Goal: Information Seeking & Learning: Learn about a topic

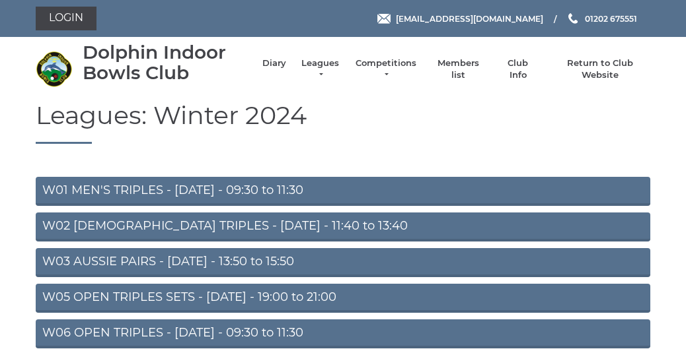
click at [205, 194] on link "W01 MEN'S TRIPLES - Monday - 09:30 to 11:30" at bounding box center [343, 191] width 614 height 29
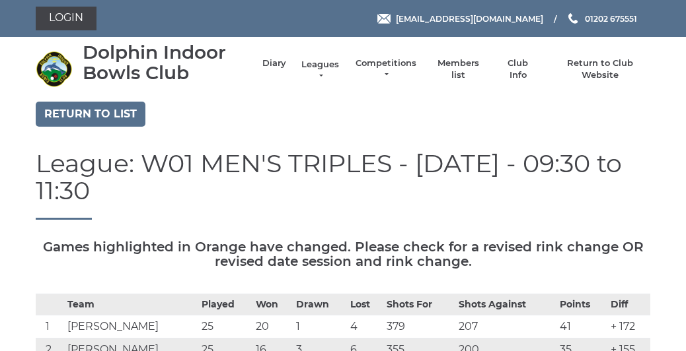
click at [326, 73] on link "Leagues" at bounding box center [320, 71] width 42 height 24
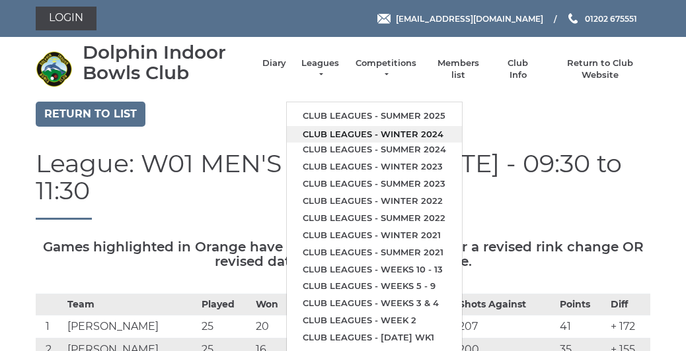
click at [418, 141] on link "Club leagues - Winter 2024" at bounding box center [374, 134] width 175 height 17
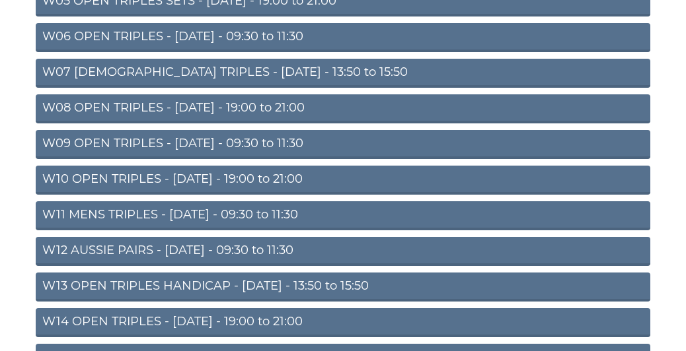
scroll to position [303, 0]
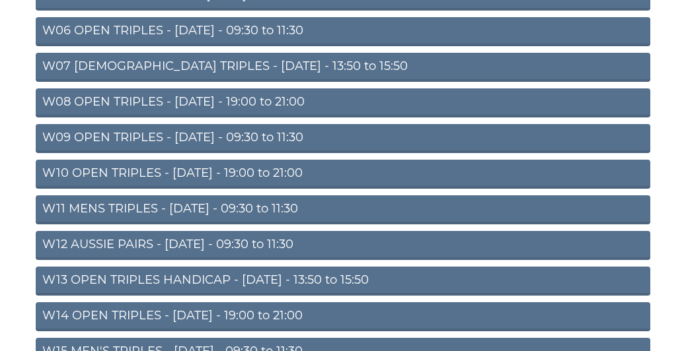
click at [257, 250] on link "W12 AUSSIE PAIRS - [DATE] - 09:30 to 11:30" at bounding box center [343, 245] width 614 height 29
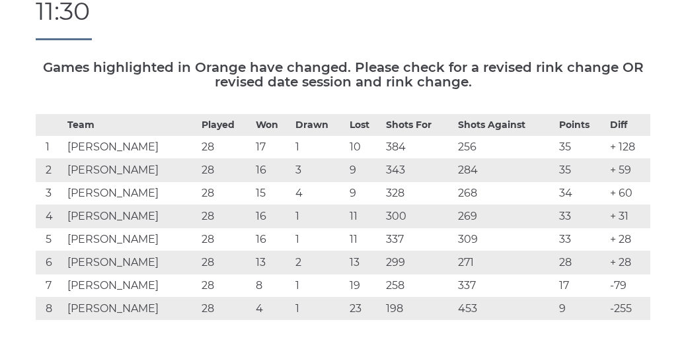
scroll to position [180, 0]
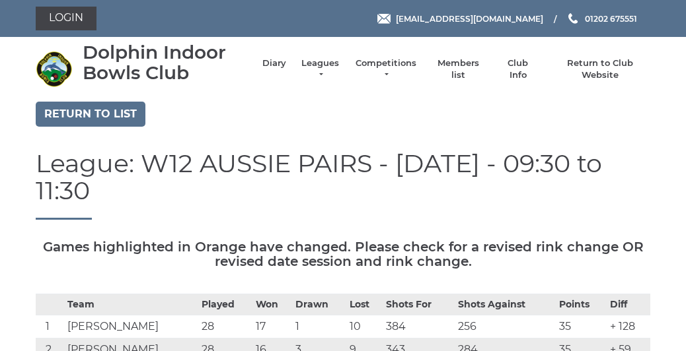
scroll to position [180, 0]
